Goal: Task Accomplishment & Management: Use online tool/utility

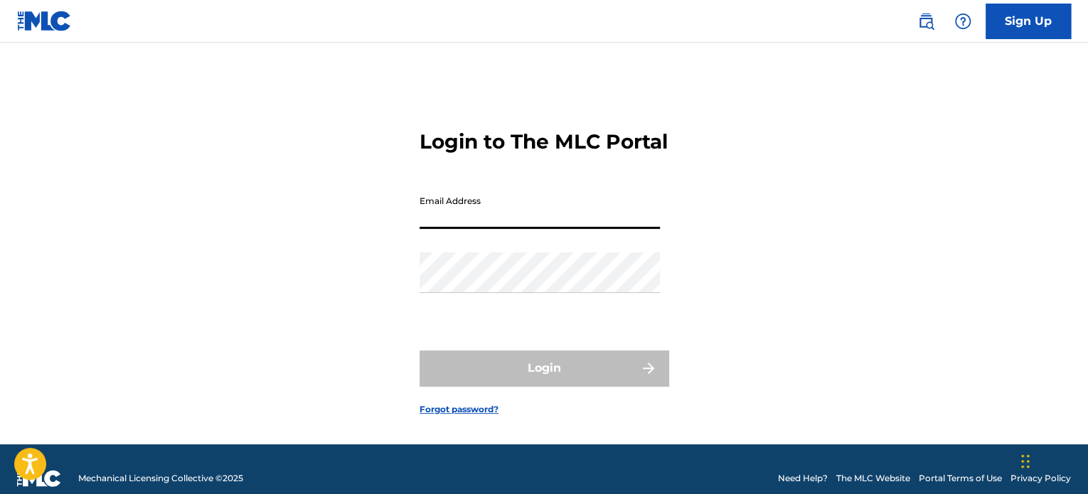
click at [518, 229] on input "Email Address" at bounding box center [540, 208] width 240 height 41
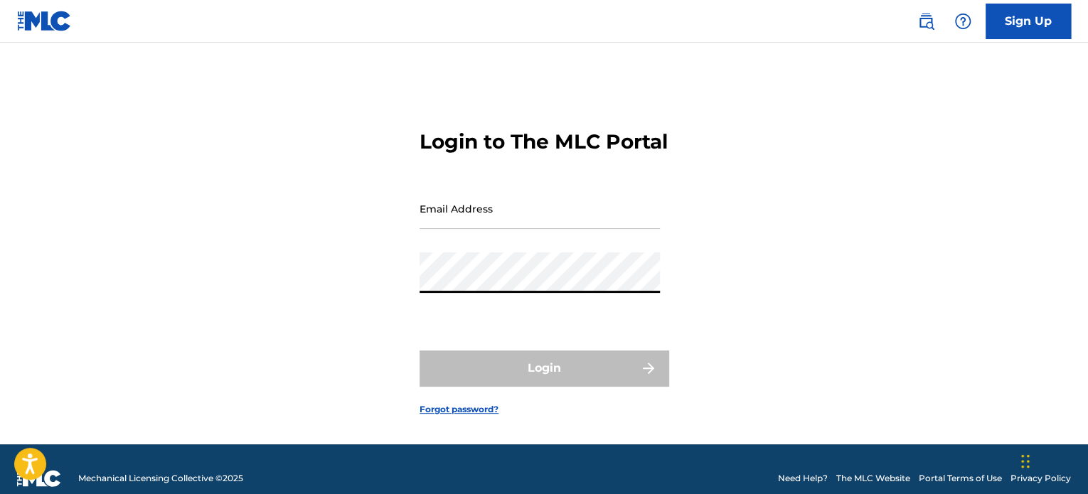
type input "[EMAIL_ADDRESS][DOMAIN_NAME]"
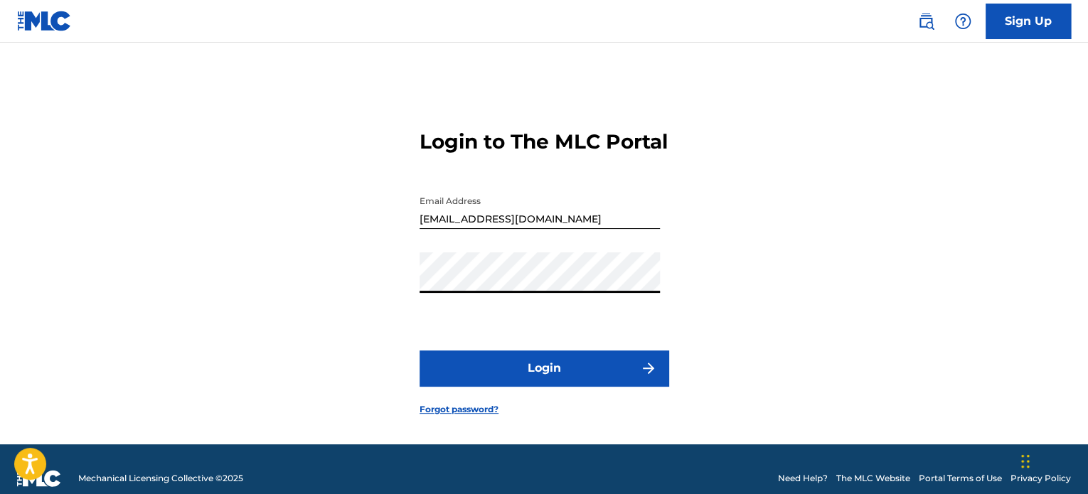
click at [518, 385] on button "Login" at bounding box center [544, 369] width 249 height 36
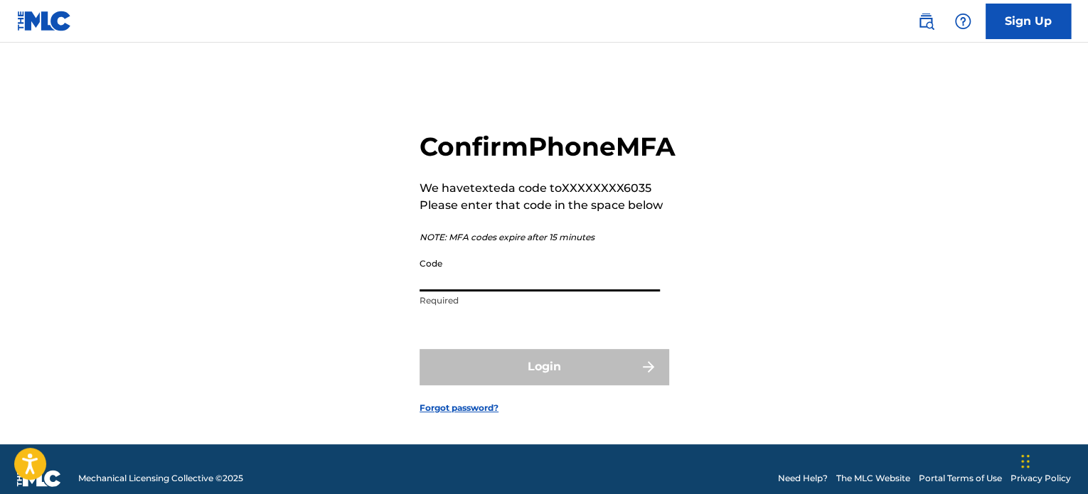
click at [512, 292] on input "Code" at bounding box center [540, 271] width 240 height 41
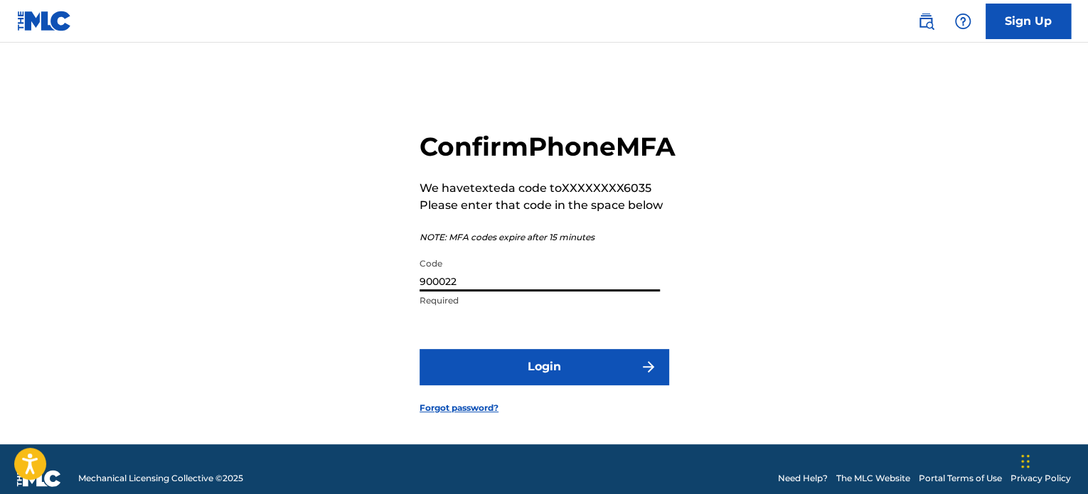
type input "900022"
click at [420, 349] on button "Login" at bounding box center [544, 367] width 249 height 36
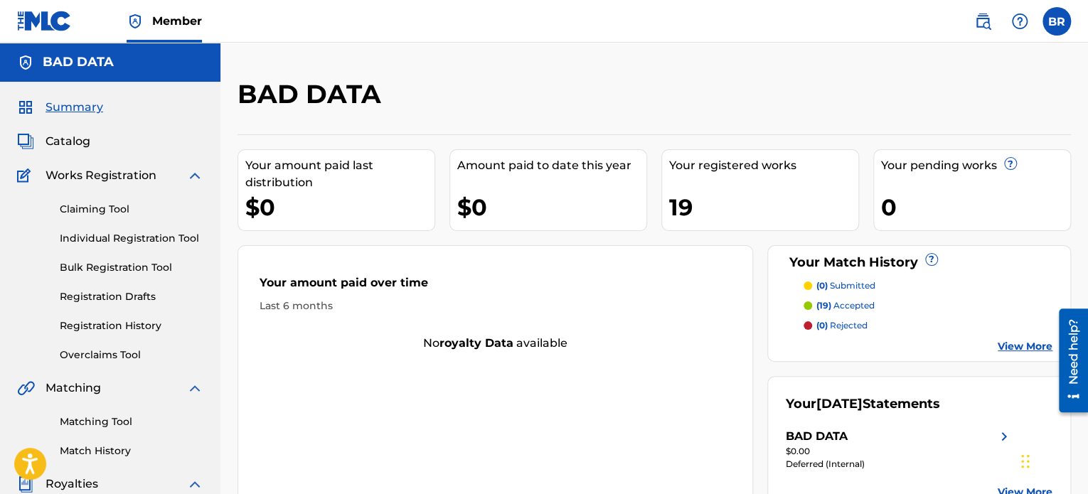
click at [61, 136] on span "Catalog" at bounding box center [68, 141] width 45 height 17
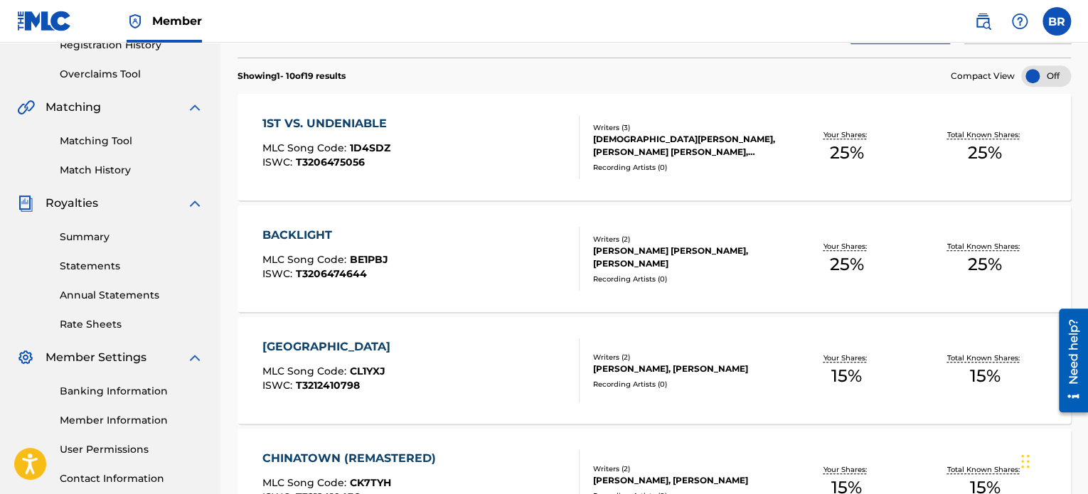
scroll to position [290, 0]
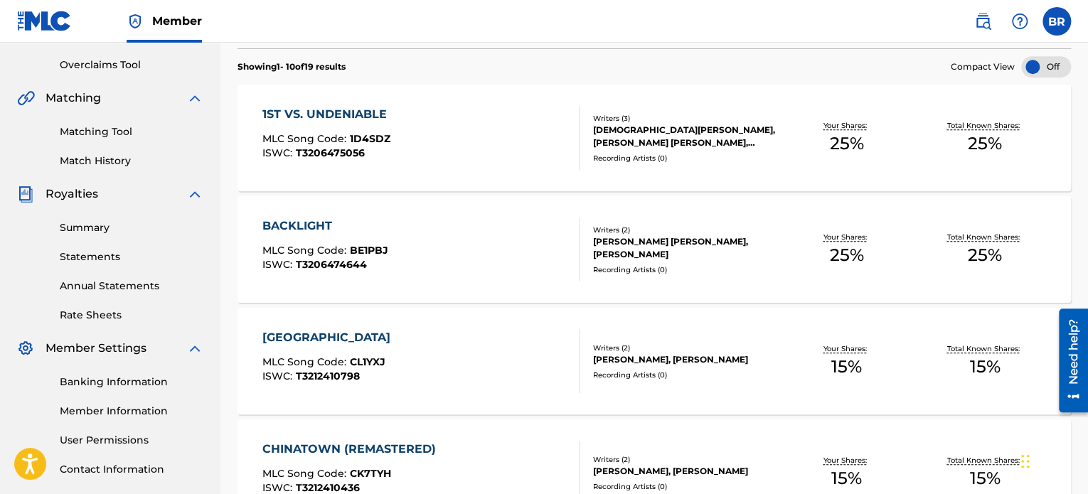
click at [355, 101] on div "1ST VS. UNDENIABLE MLC Song Code : 1D4SDZ ISWC : T3206475056 Writers ( 3 ) [DEM…" at bounding box center [654, 138] width 833 height 107
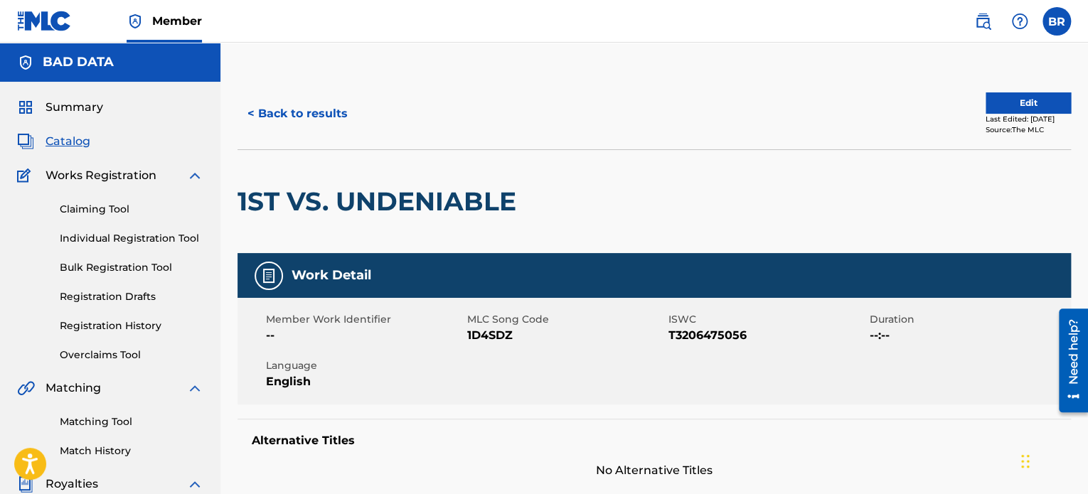
click at [334, 110] on button "< Back to results" at bounding box center [298, 114] width 120 height 36
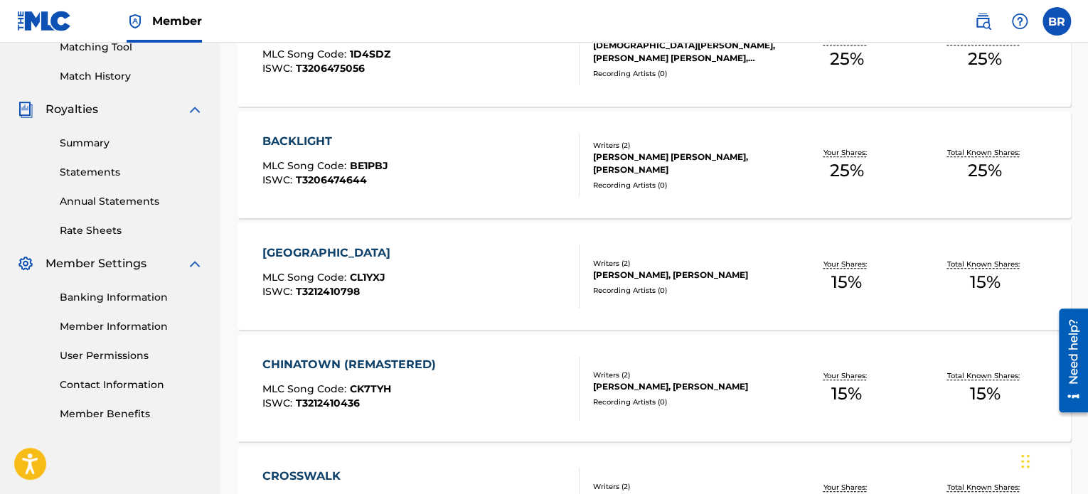
scroll to position [375, 0]
click at [332, 139] on div "BACKLIGHT" at bounding box center [325, 140] width 126 height 17
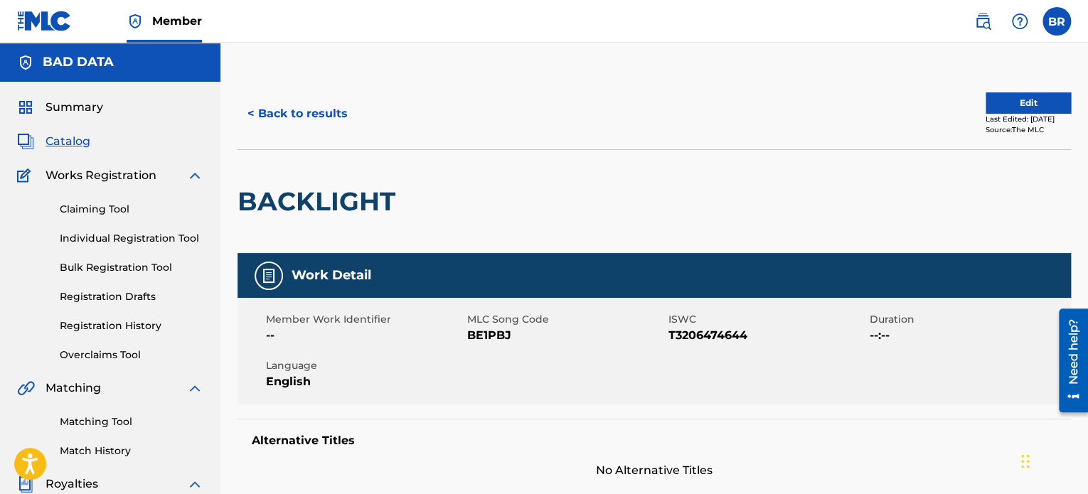
click at [280, 110] on button "< Back to results" at bounding box center [298, 114] width 120 height 36
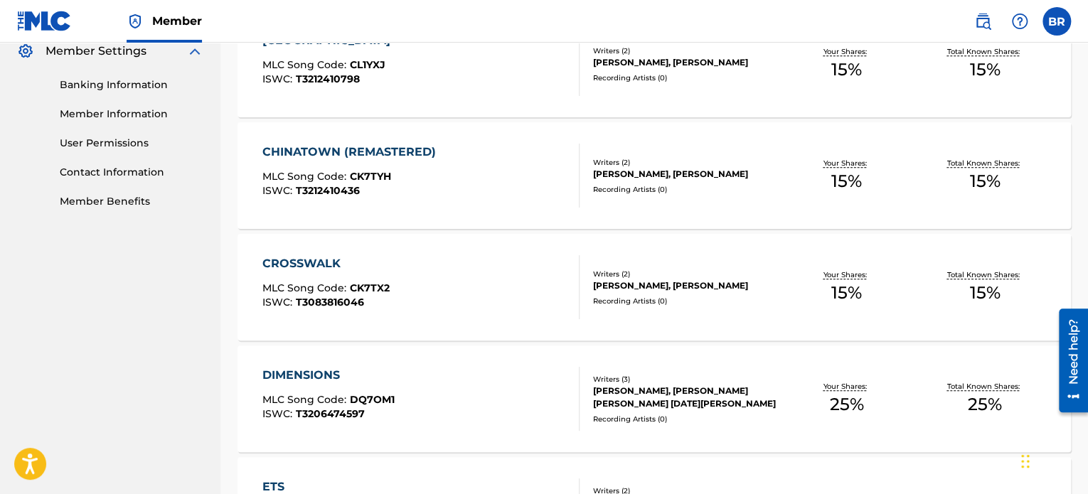
scroll to position [589, 0]
click at [316, 258] on div "CROSSWALK" at bounding box center [325, 262] width 127 height 17
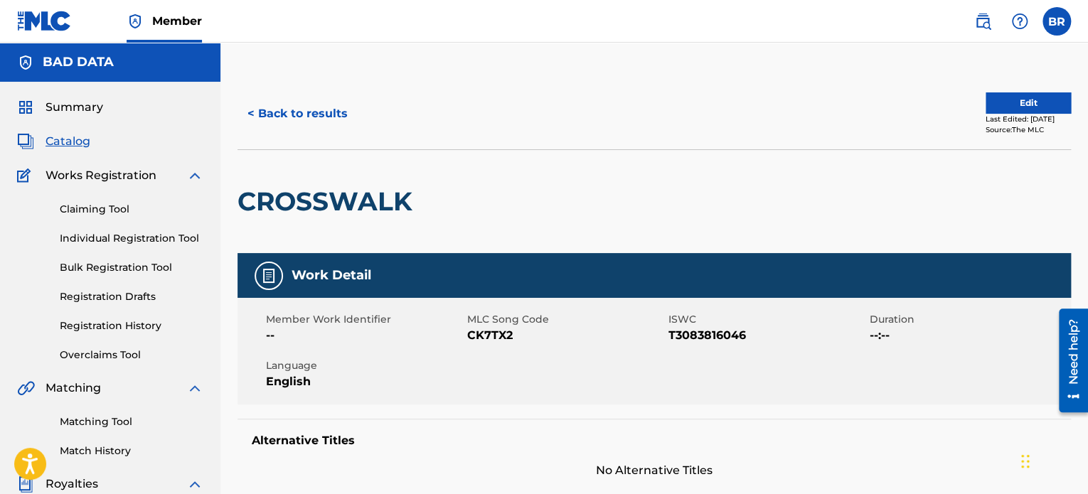
click at [309, 114] on button "< Back to results" at bounding box center [298, 114] width 120 height 36
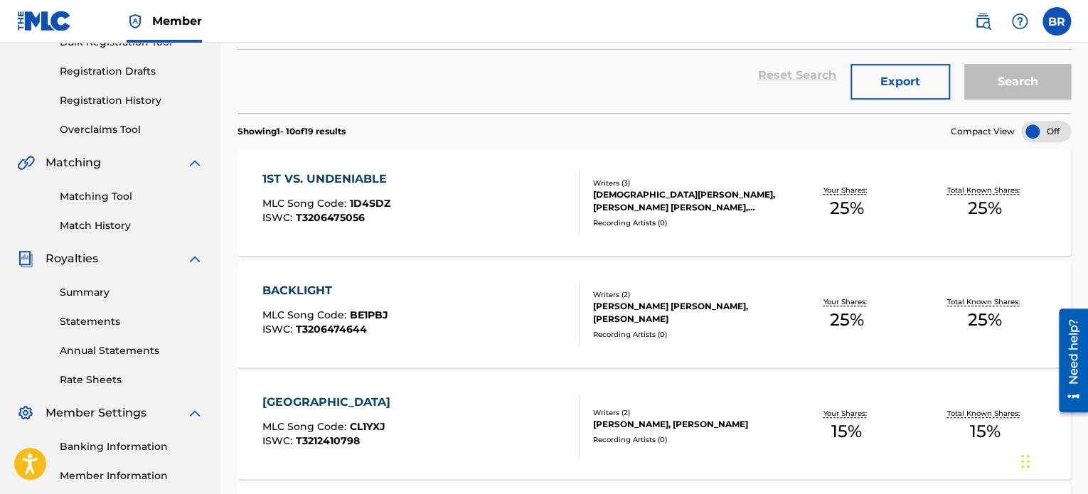
scroll to position [358, 0]
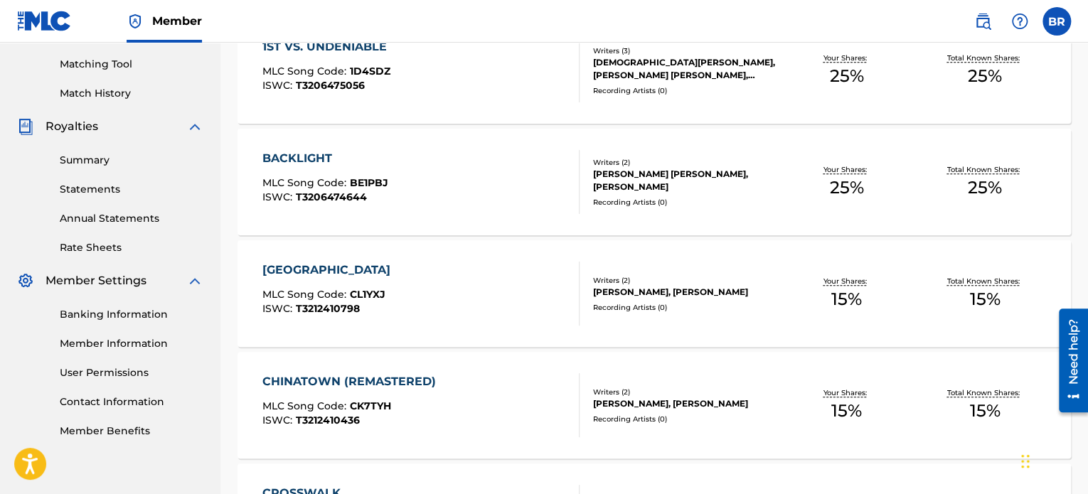
click at [336, 264] on div "[GEOGRAPHIC_DATA]" at bounding box center [329, 270] width 135 height 17
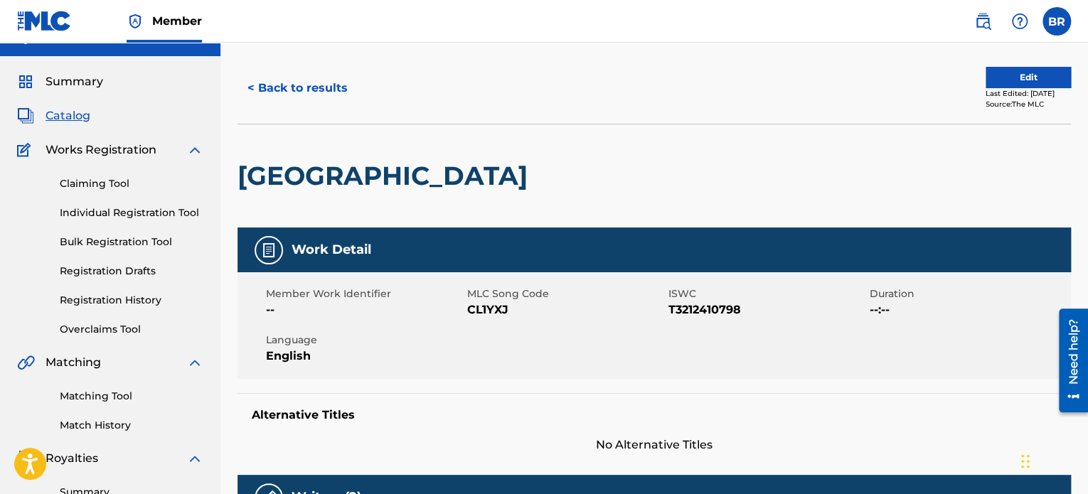
scroll to position [24, 0]
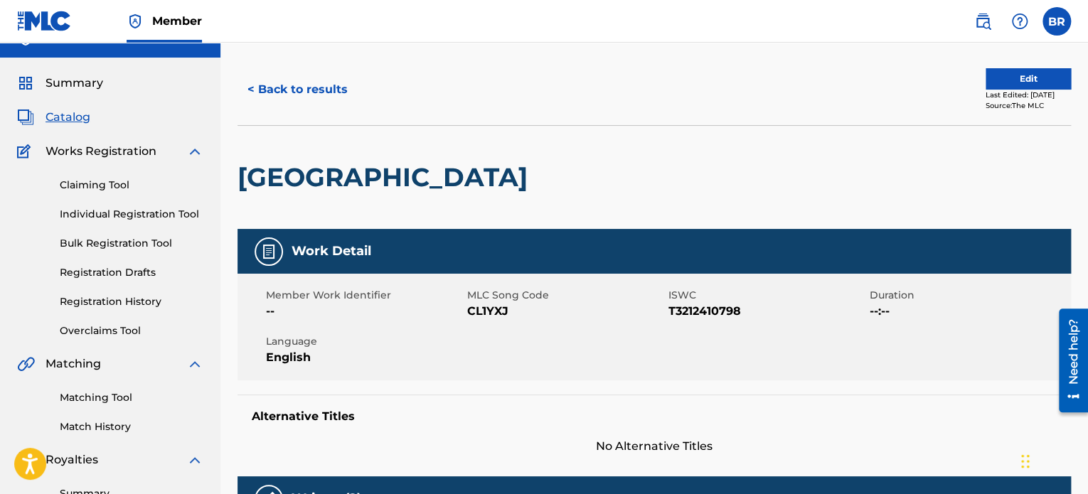
click at [91, 393] on link "Matching Tool" at bounding box center [132, 397] width 144 height 15
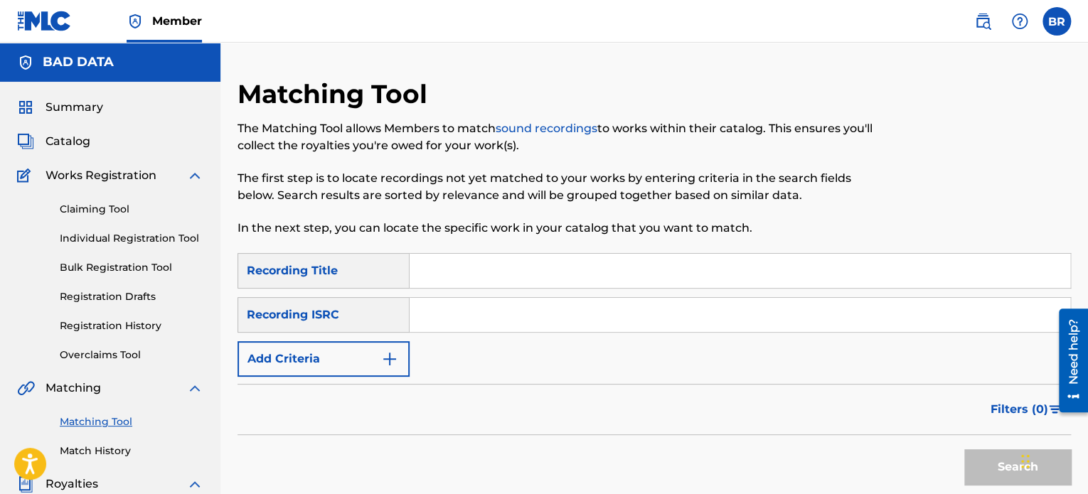
click at [432, 278] on input "Search Form" at bounding box center [740, 271] width 661 height 34
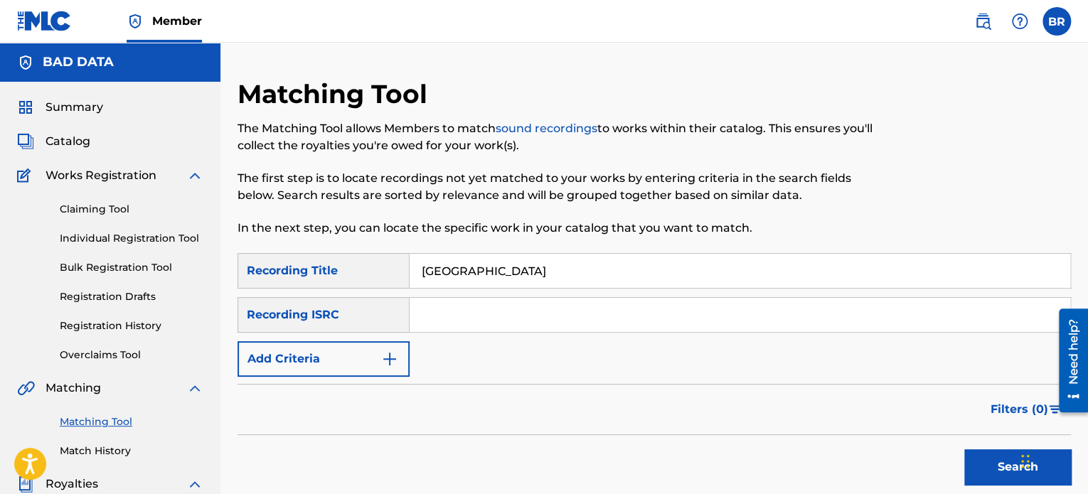
type input "[GEOGRAPHIC_DATA]"
click at [437, 321] on input "Search Form" at bounding box center [740, 315] width 661 height 34
paste input "QZNWR2211501"
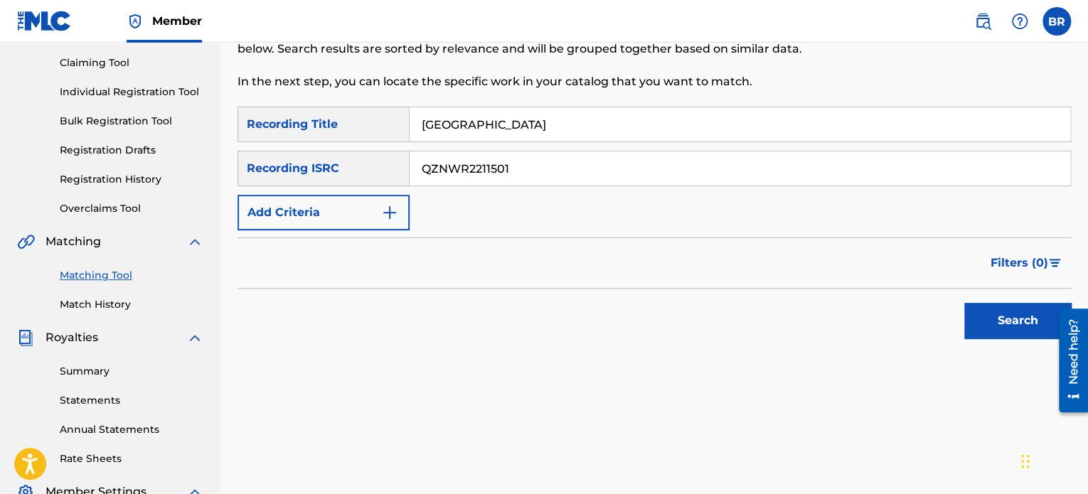
scroll to position [147, 0]
type input "QZNWR2211501"
click at [989, 326] on button "Search" at bounding box center [1017, 320] width 107 height 36
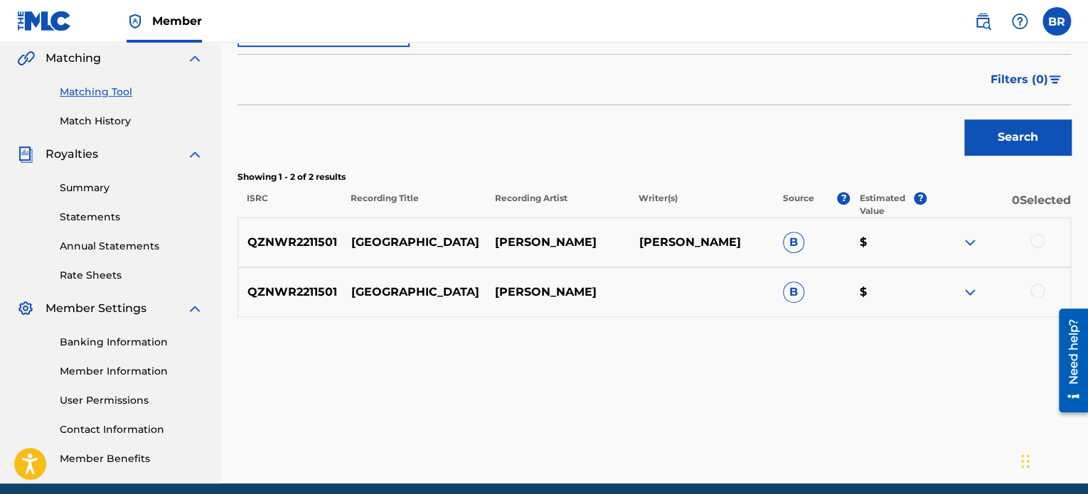
scroll to position [336, 0]
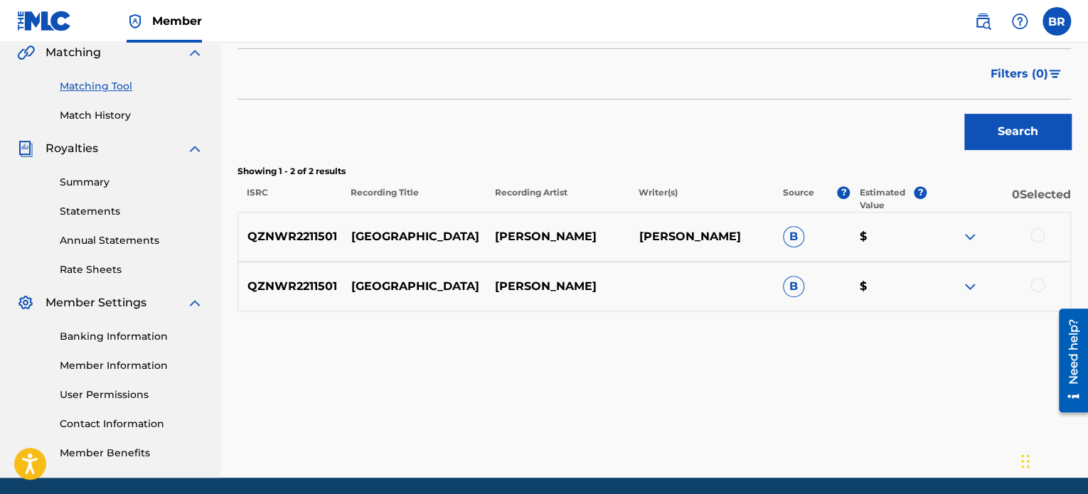
click at [1035, 238] on div at bounding box center [1037, 235] width 14 height 14
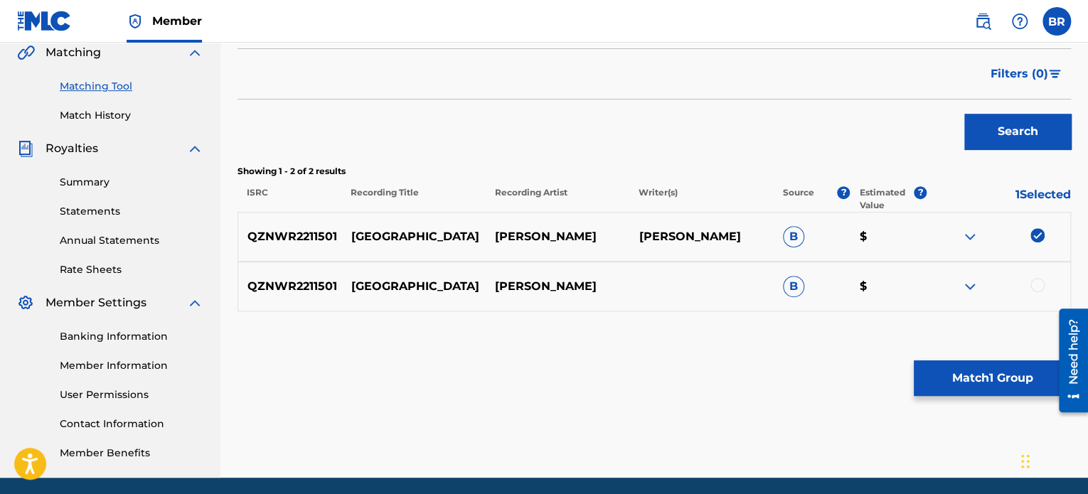
click at [1034, 288] on div at bounding box center [1037, 285] width 14 height 14
click at [973, 377] on button "Match 2 Groups" at bounding box center [992, 379] width 157 height 36
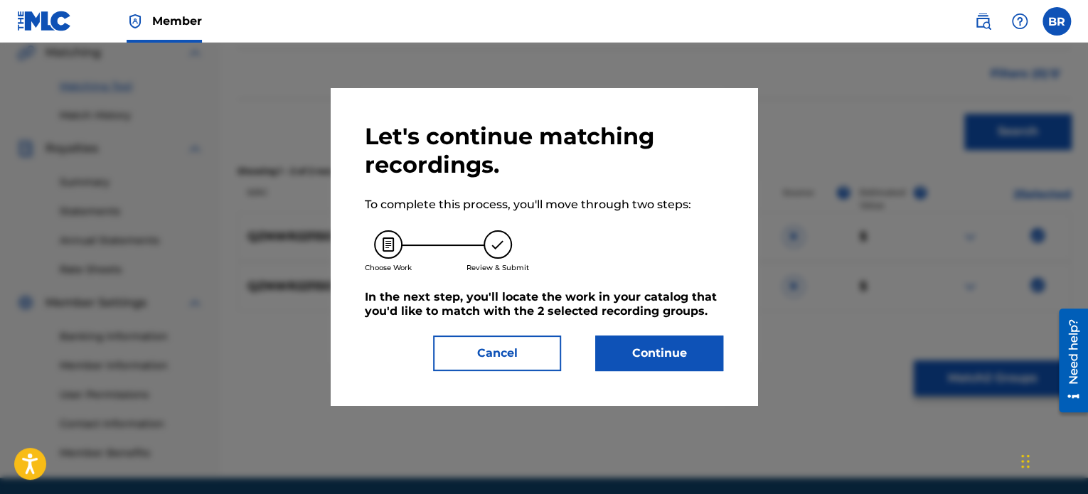
click at [665, 366] on button "Continue" at bounding box center [659, 354] width 128 height 36
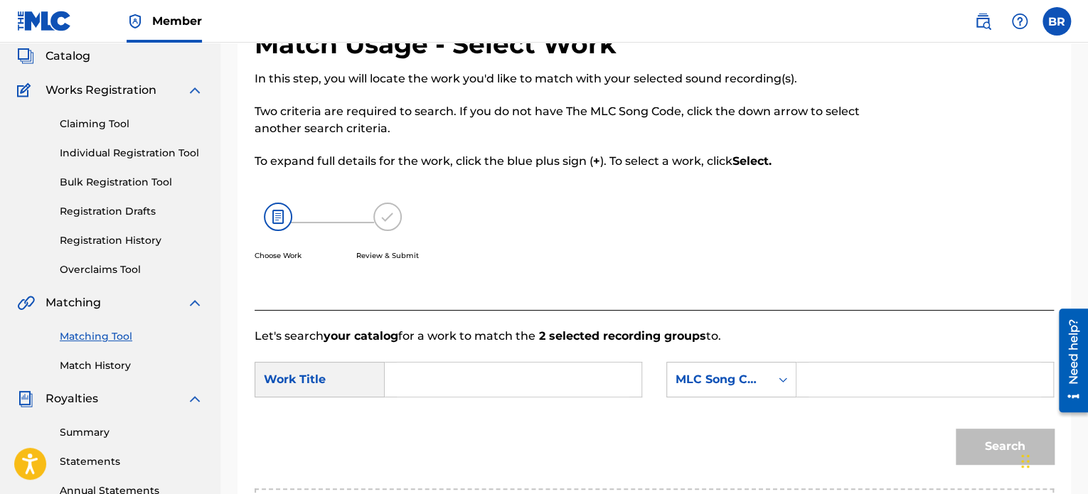
scroll to position [85, 0]
click at [548, 373] on input "Search Form" at bounding box center [513, 380] width 233 height 34
click at [440, 409] on span "atown" at bounding box center [452, 412] width 37 height 14
type input "chinatown"
click at [785, 380] on icon "Search Form" at bounding box center [783, 380] width 14 height 14
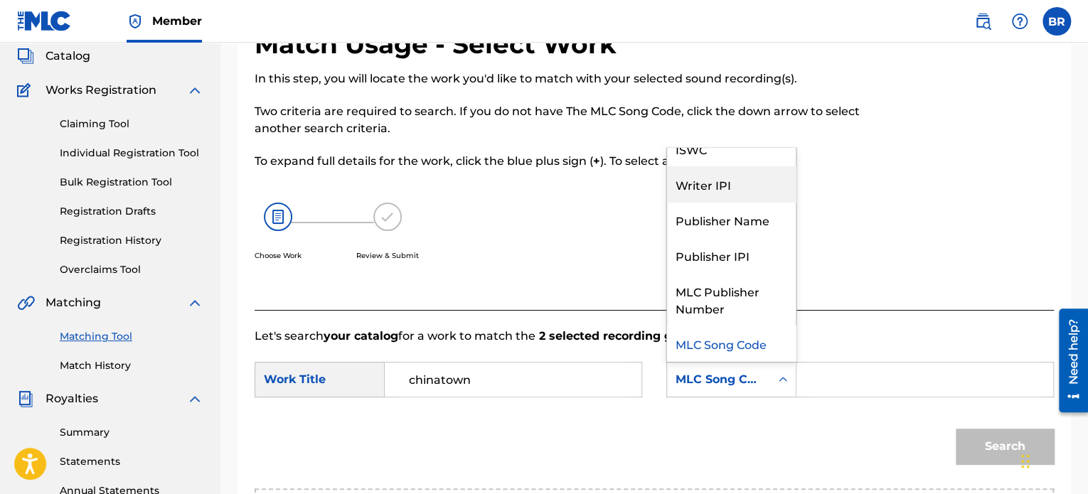
scroll to position [0, 0]
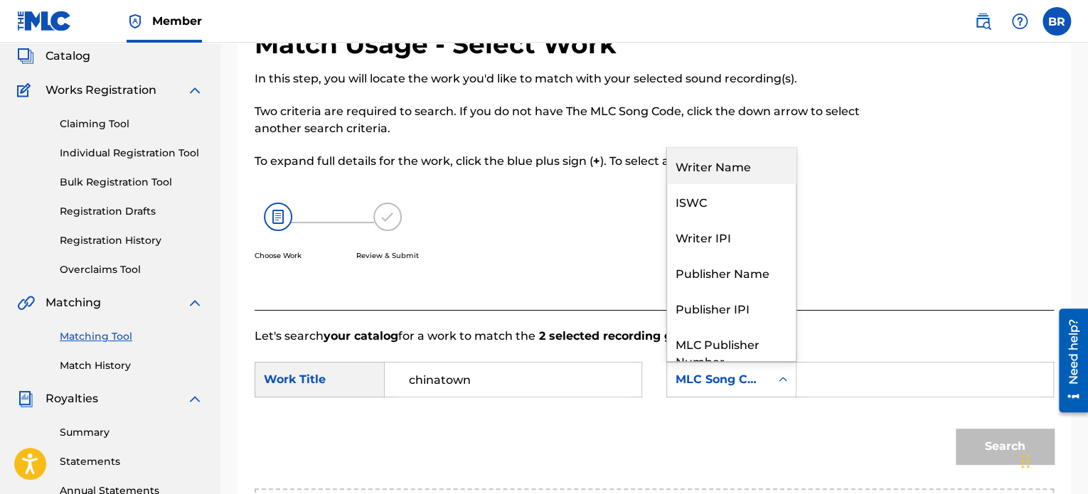
click at [732, 173] on div "Writer Name" at bounding box center [731, 166] width 129 height 36
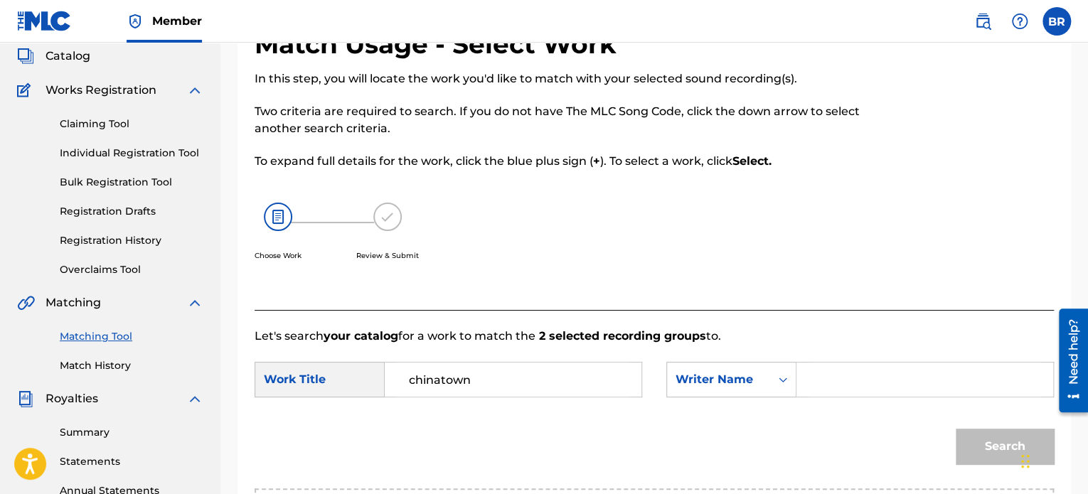
click at [842, 372] on input "Search Form" at bounding box center [925, 380] width 233 height 34
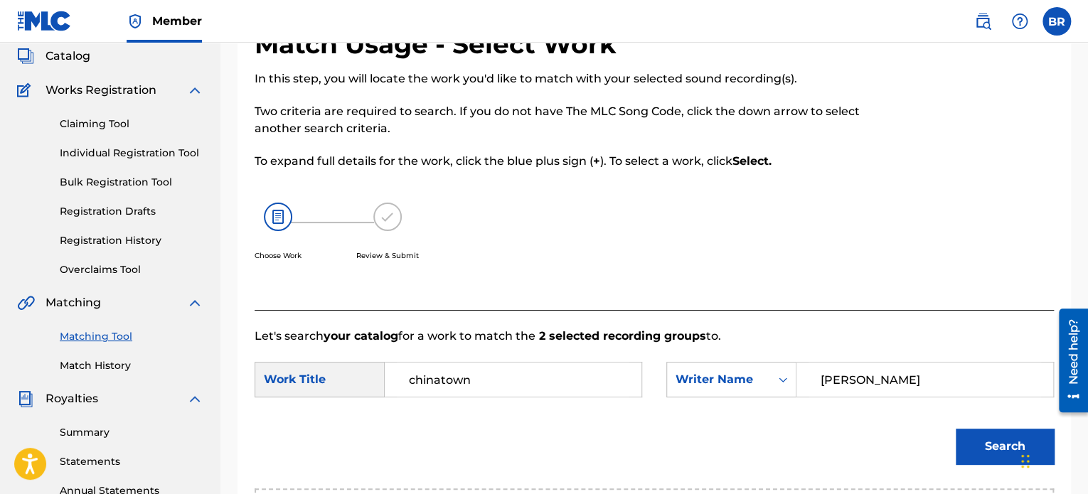
scroll to position [255, 0]
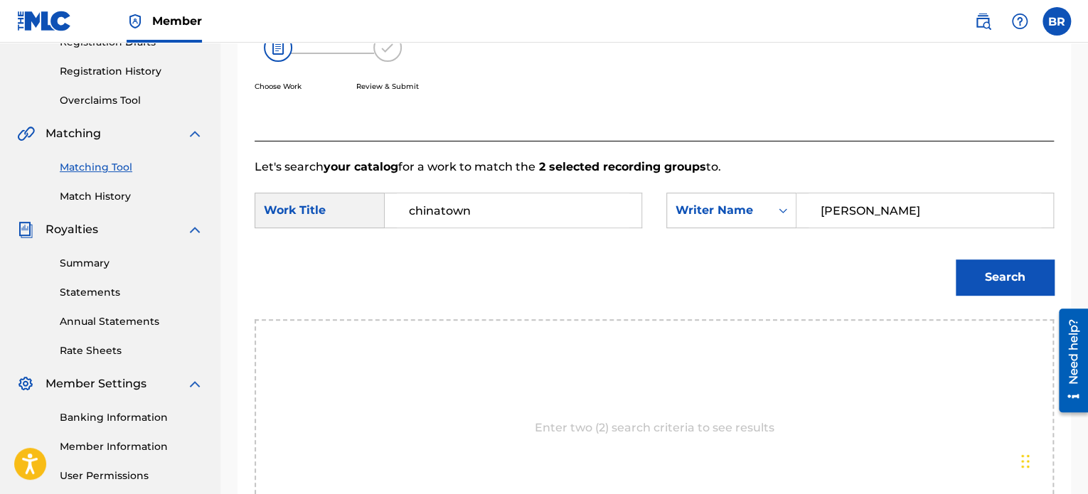
type input "[PERSON_NAME]"
click at [990, 286] on button "Search" at bounding box center [1005, 278] width 98 height 36
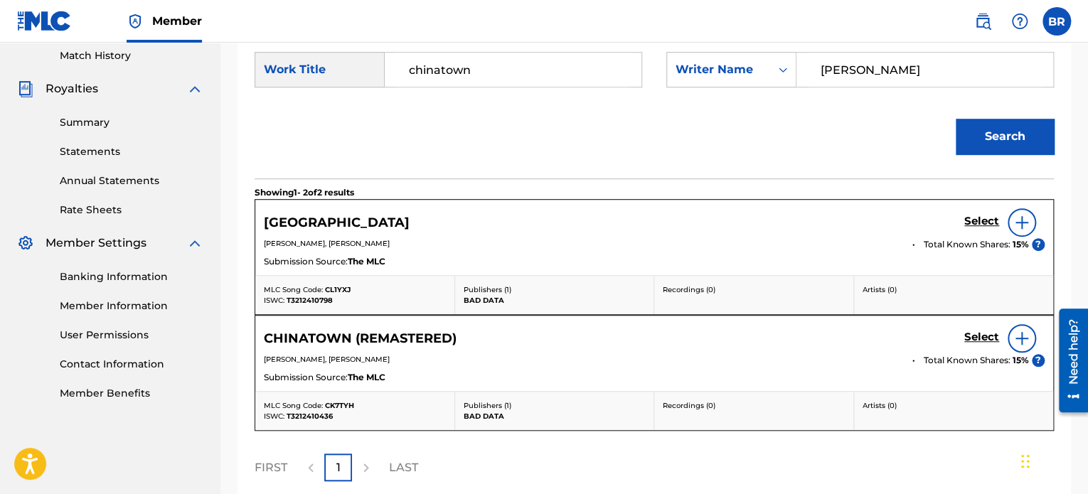
scroll to position [397, 0]
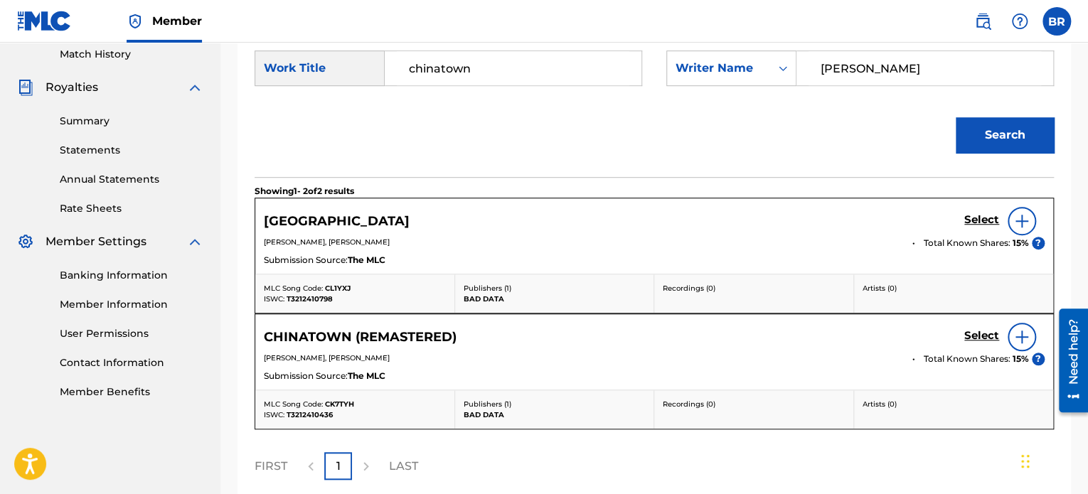
click at [1020, 221] on img at bounding box center [1021, 221] width 17 height 17
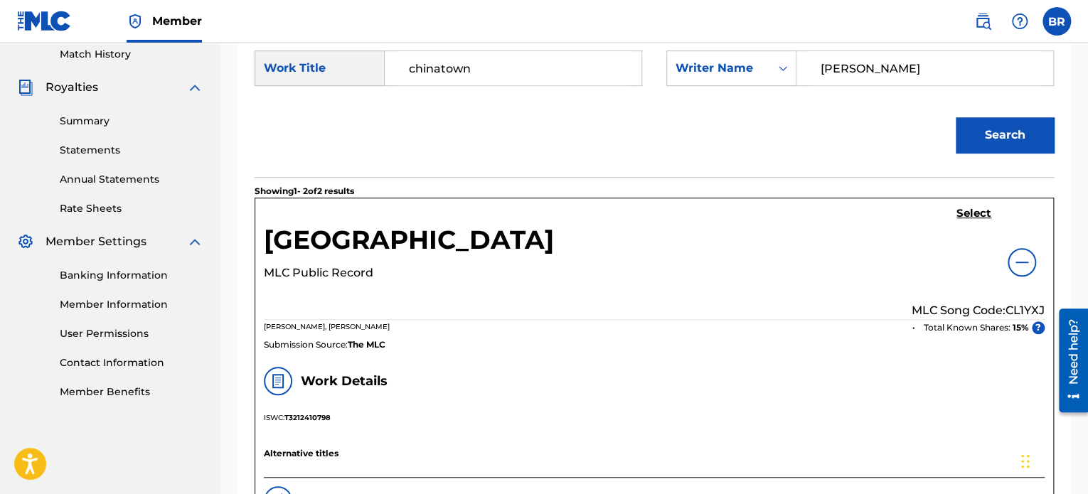
click at [1030, 252] on div at bounding box center [1022, 262] width 28 height 28
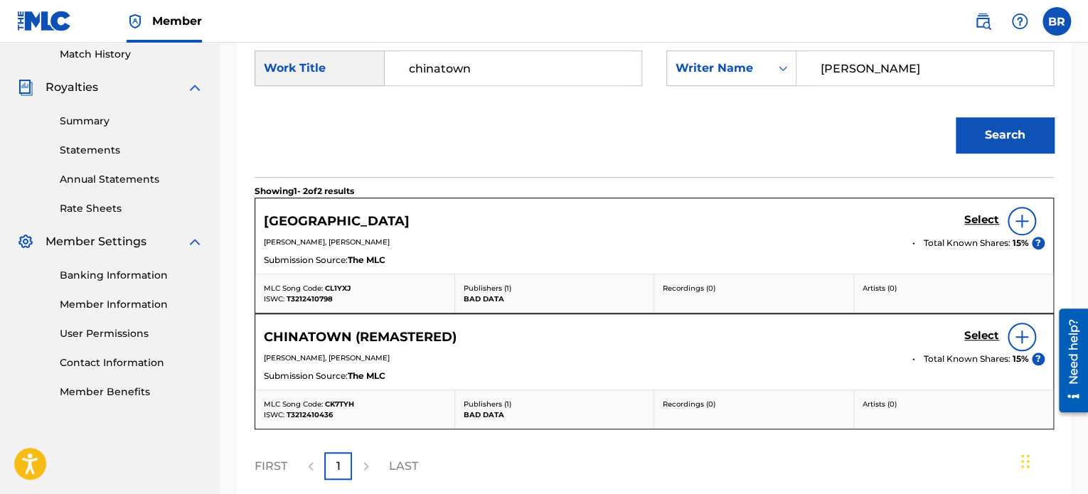
click at [979, 220] on h5 "Select" at bounding box center [981, 220] width 35 height 14
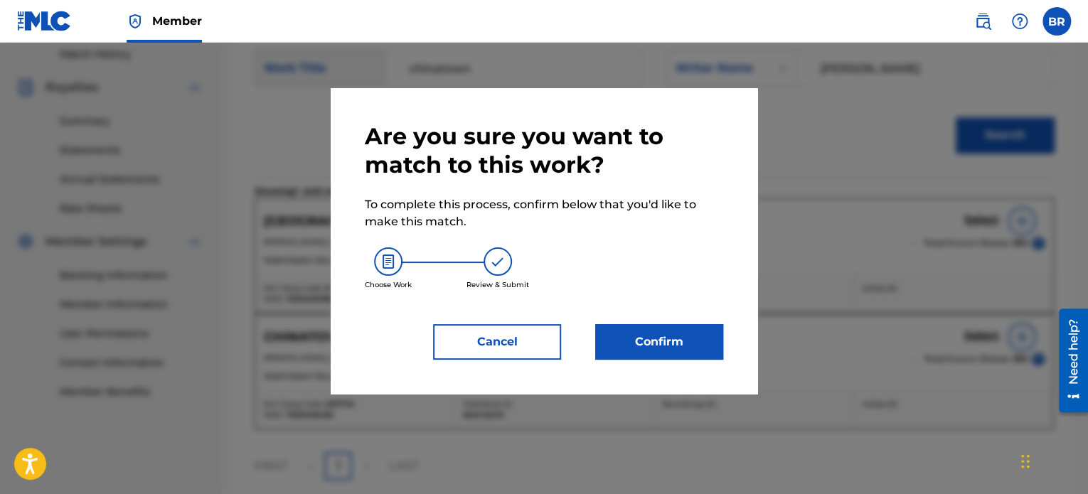
click at [656, 346] on button "Confirm" at bounding box center [659, 342] width 128 height 36
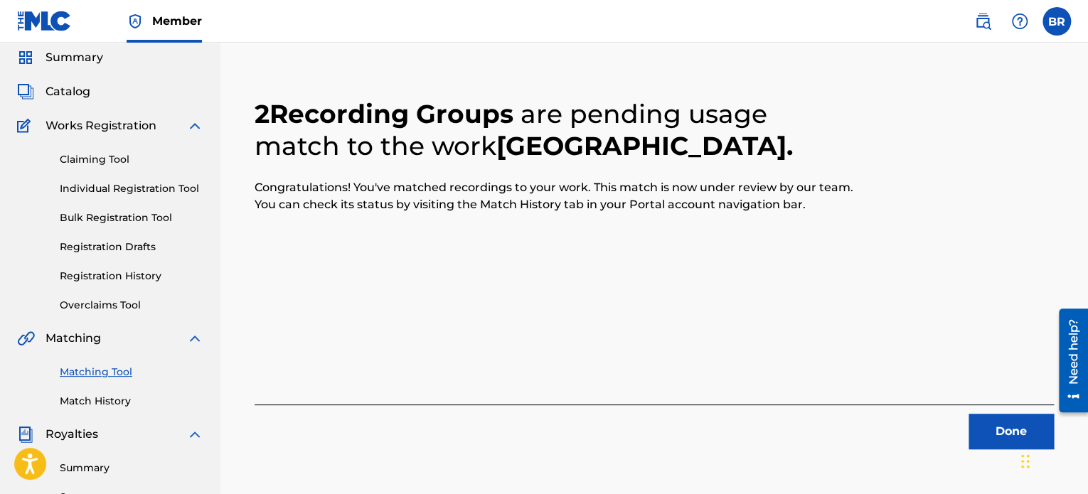
scroll to position [46, 0]
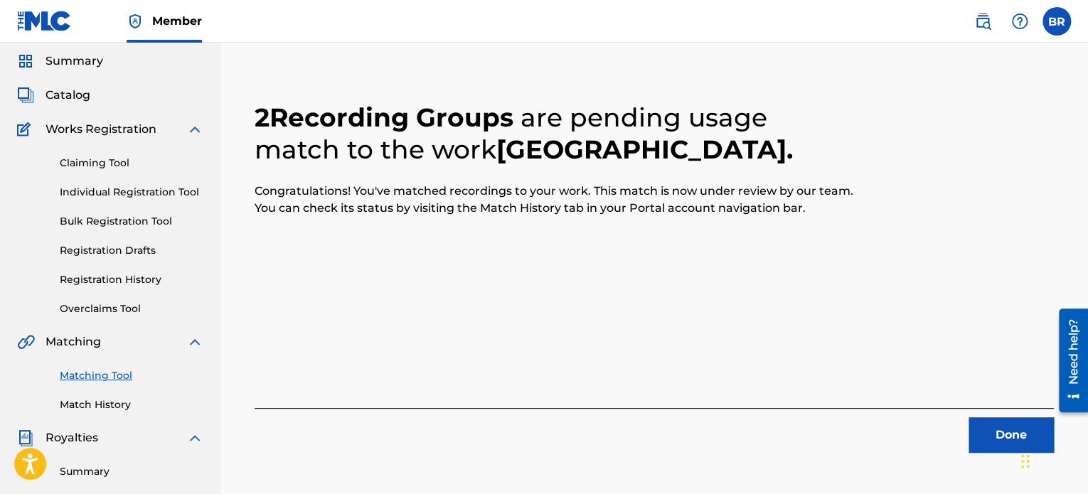
click at [996, 430] on button "Done" at bounding box center [1011, 435] width 85 height 36
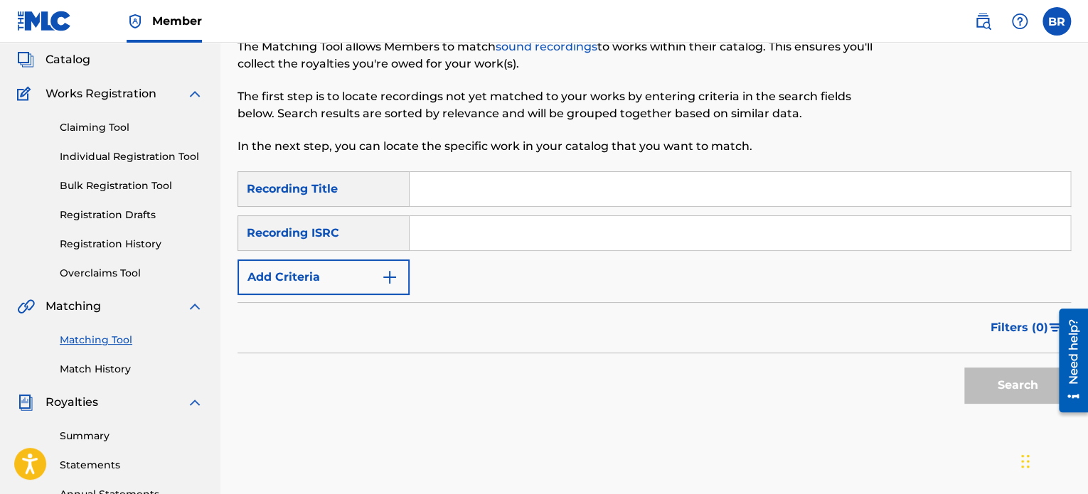
scroll to position [82, 0]
click at [104, 338] on link "Matching Tool" at bounding box center [132, 339] width 144 height 15
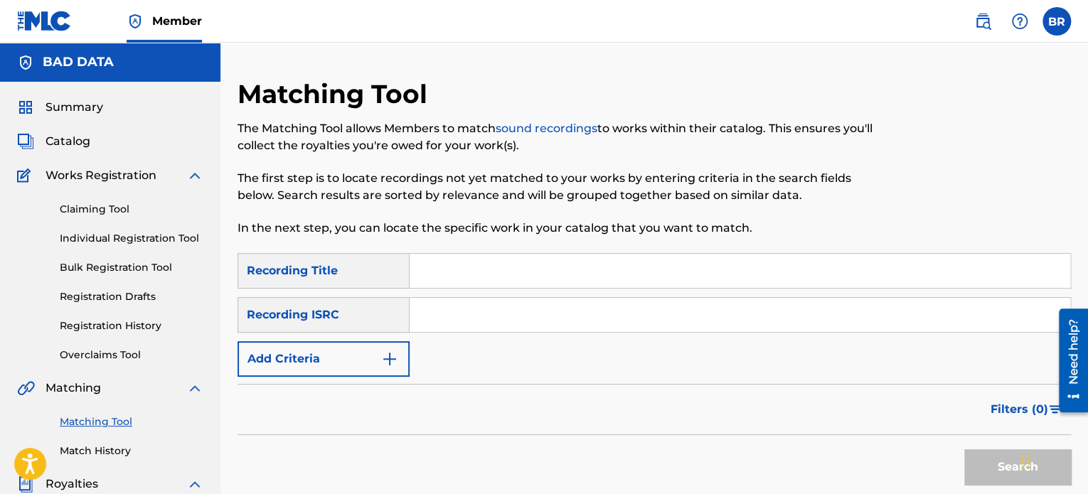
scroll to position [144, 0]
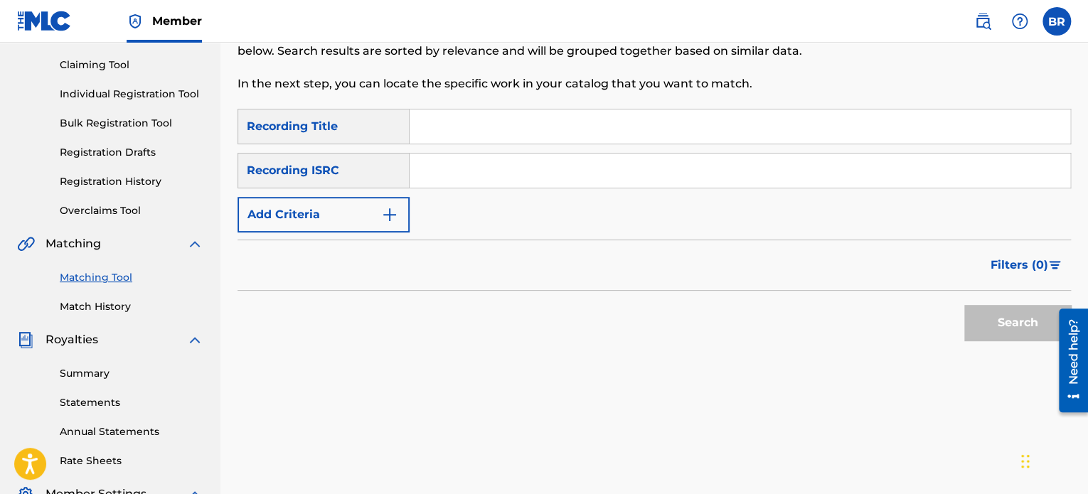
click at [82, 309] on link "Match History" at bounding box center [132, 306] width 144 height 15
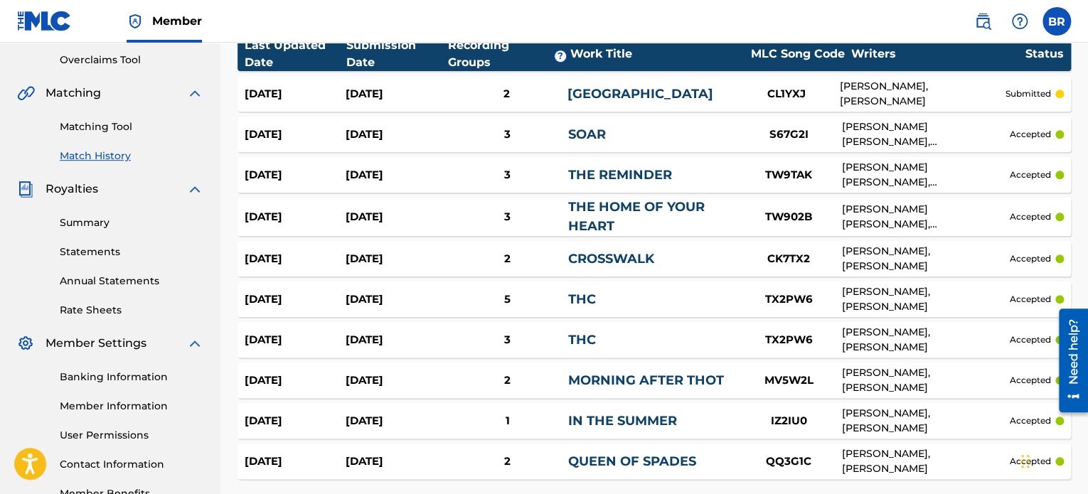
scroll to position [404, 0]
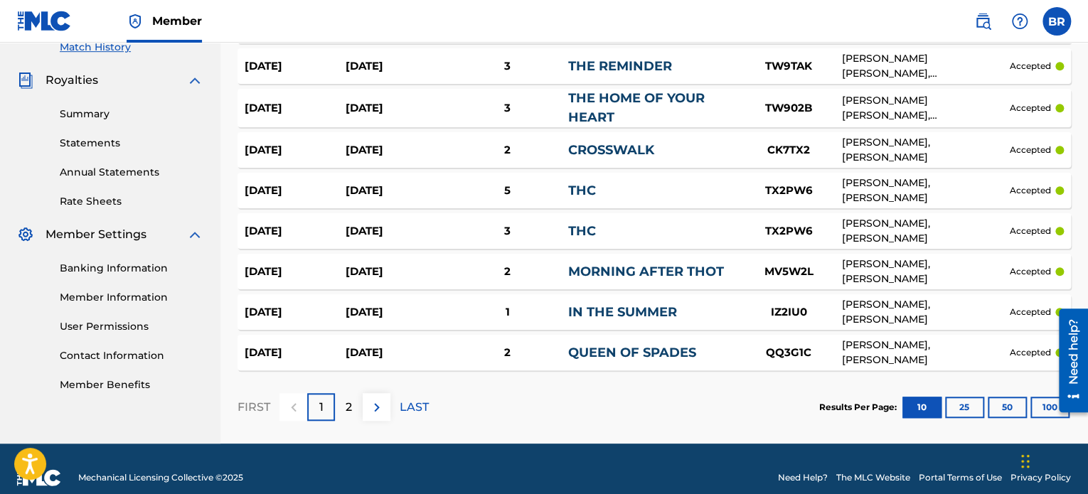
click at [346, 399] on p "2" at bounding box center [349, 407] width 6 height 17
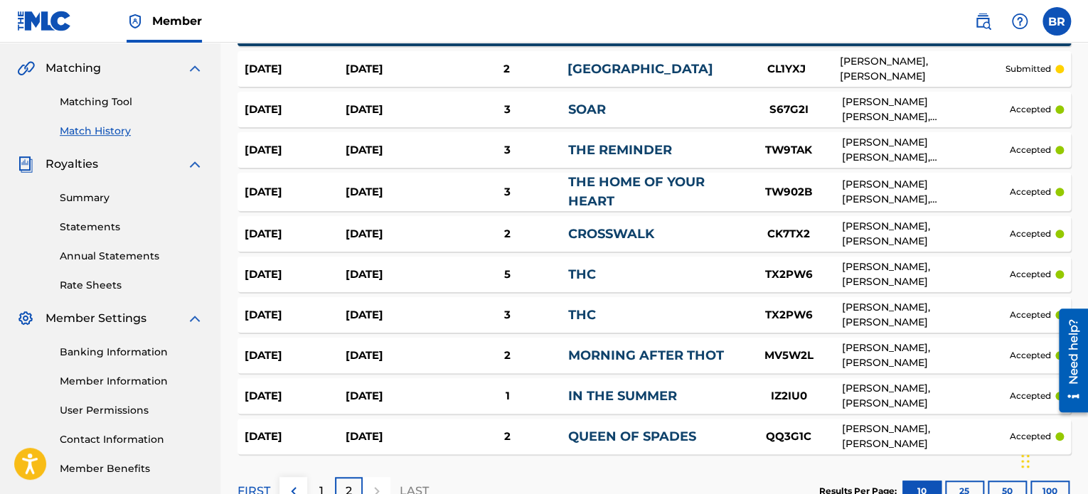
scroll to position [326, 0]
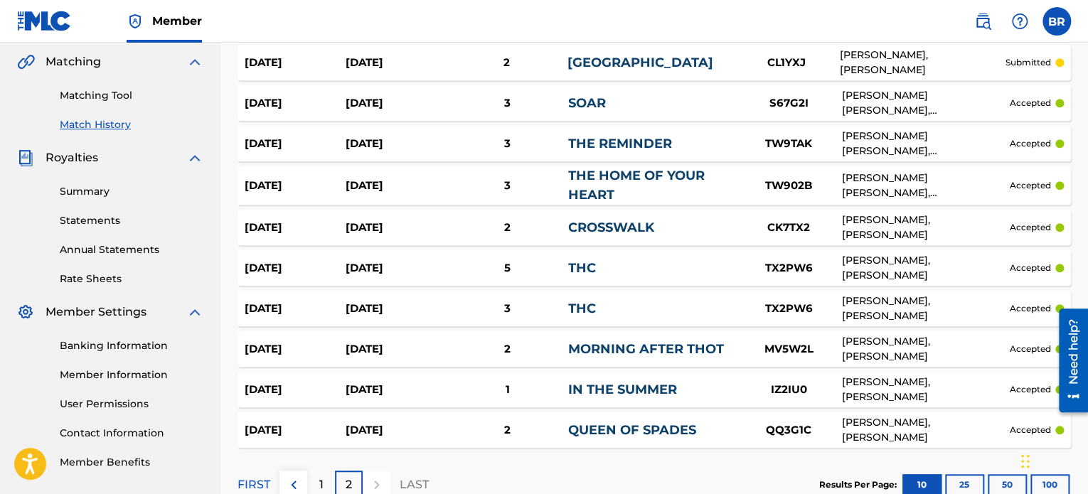
click at [321, 476] on p "1" at bounding box center [321, 484] width 4 height 17
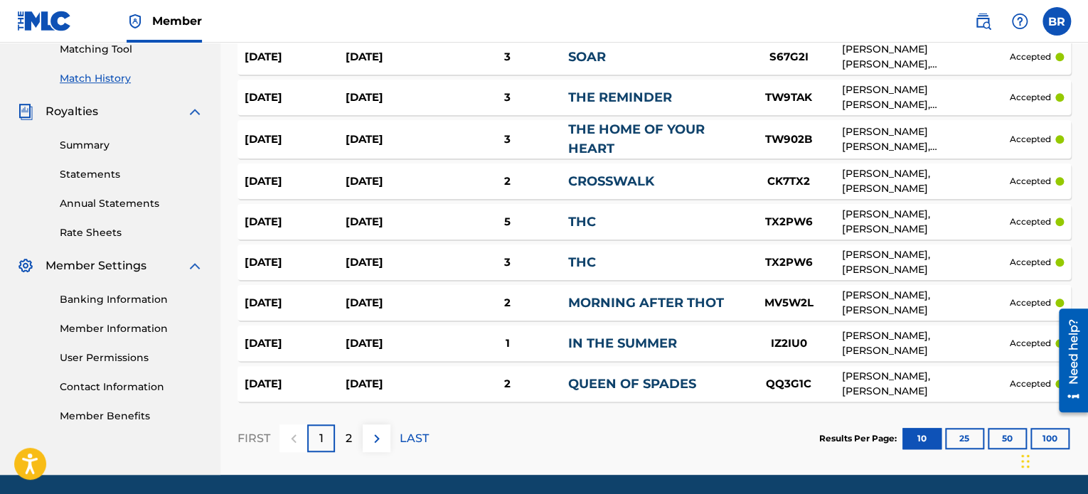
scroll to position [374, 0]
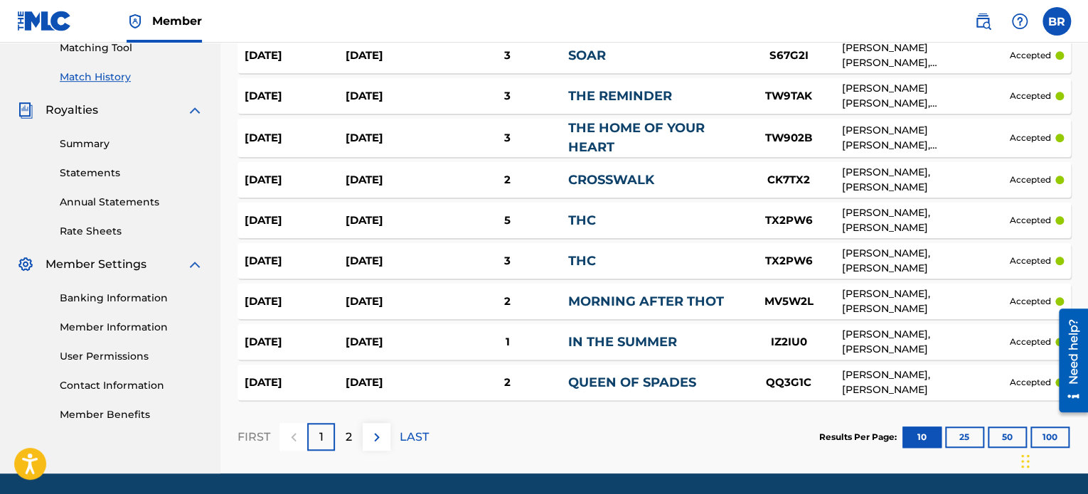
click at [348, 429] on p "2" at bounding box center [349, 437] width 6 height 17
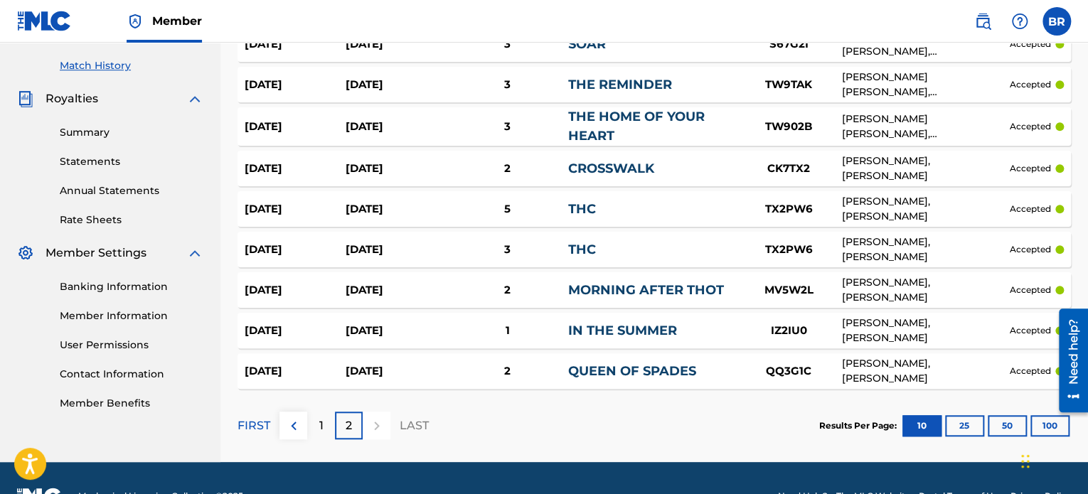
scroll to position [404, 0]
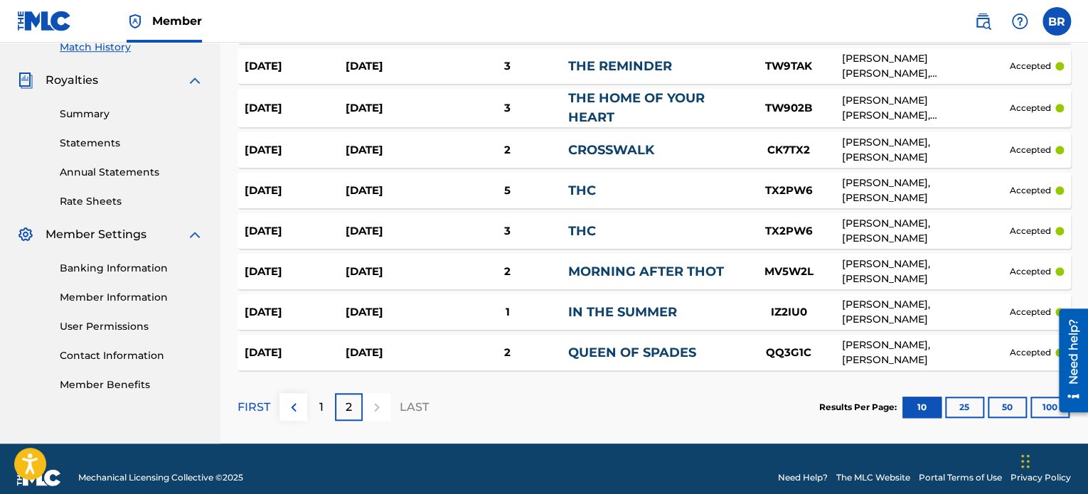
click at [315, 393] on div "1" at bounding box center [321, 407] width 28 height 28
click at [356, 393] on div "2" at bounding box center [349, 407] width 28 height 28
click at [328, 395] on div "1" at bounding box center [321, 407] width 28 height 28
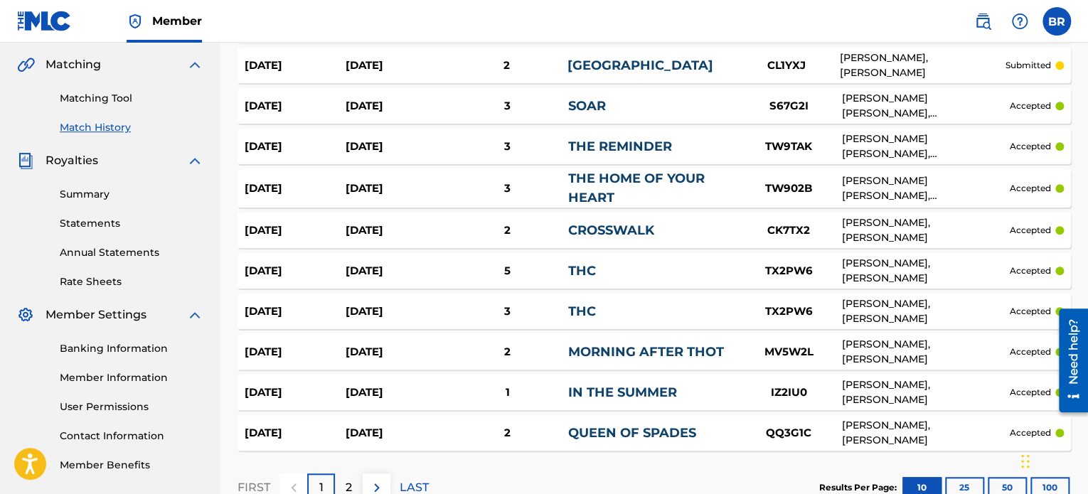
scroll to position [327, 0]
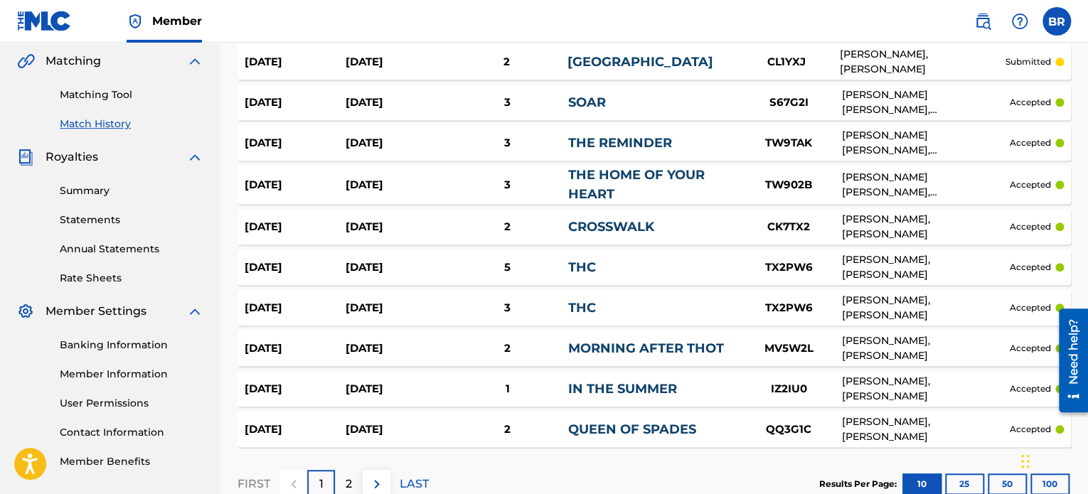
click at [353, 470] on div "2" at bounding box center [349, 484] width 28 height 28
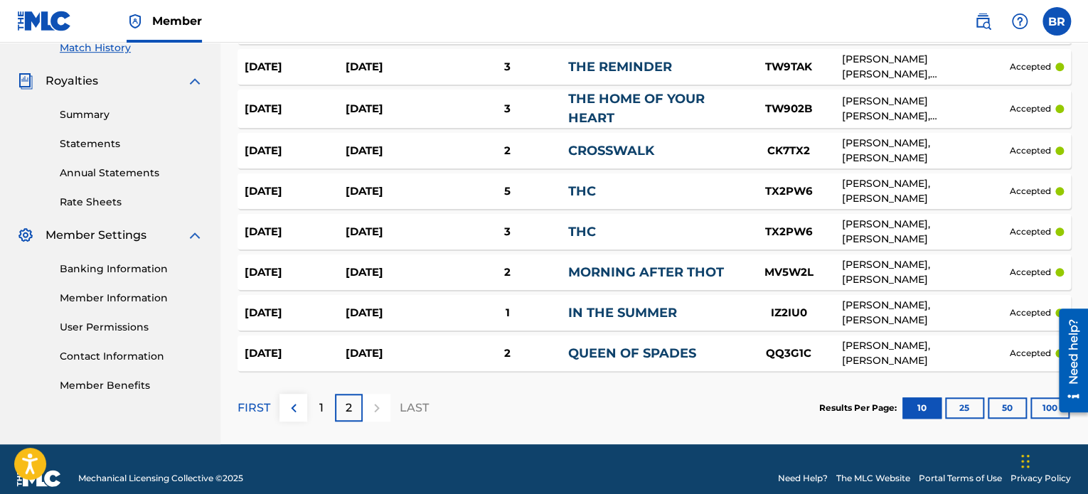
scroll to position [404, 0]
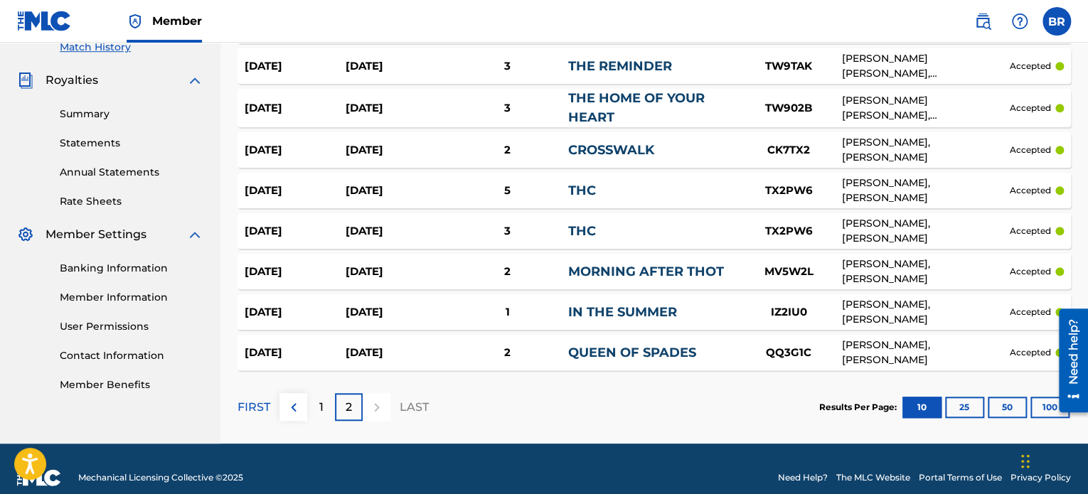
click at [321, 399] on p "1" at bounding box center [321, 407] width 4 height 17
click at [342, 395] on div "2" at bounding box center [349, 407] width 28 height 28
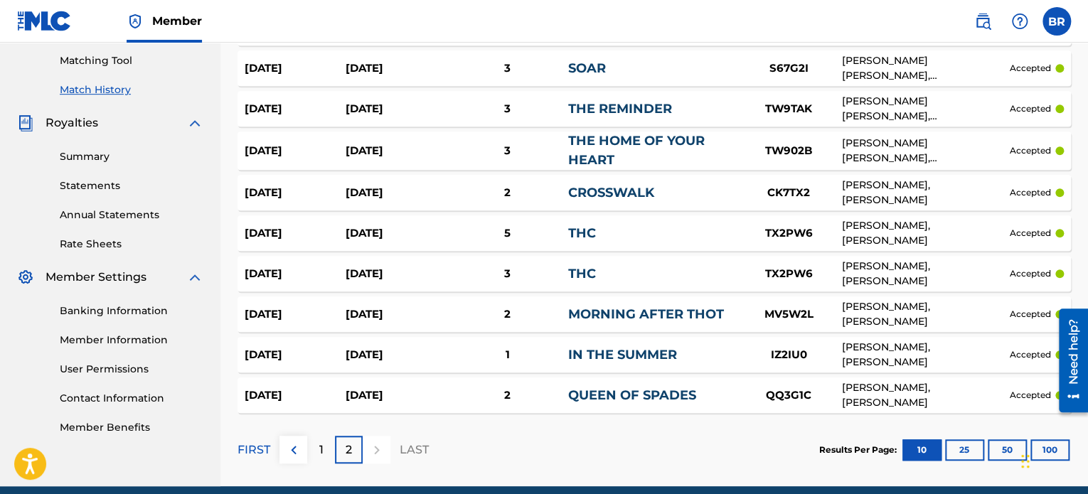
click at [99, 155] on link "Summary" at bounding box center [132, 156] width 144 height 15
